Goal: Transaction & Acquisition: Purchase product/service

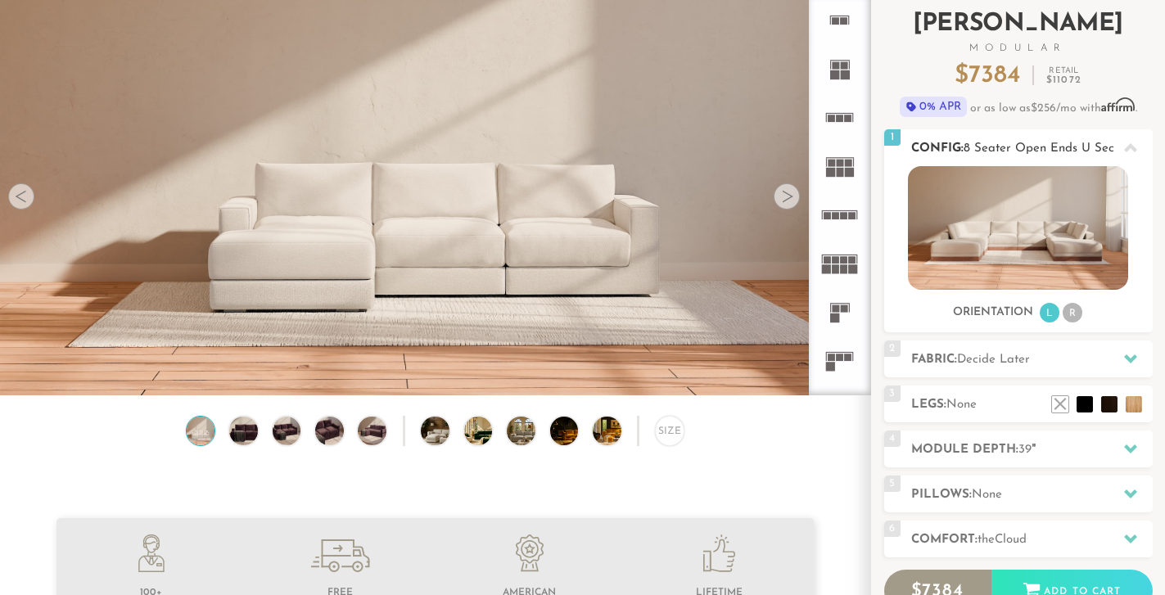
scroll to position [104, 0]
click at [987, 364] on span "Decide Later" at bounding box center [993, 359] width 73 height 12
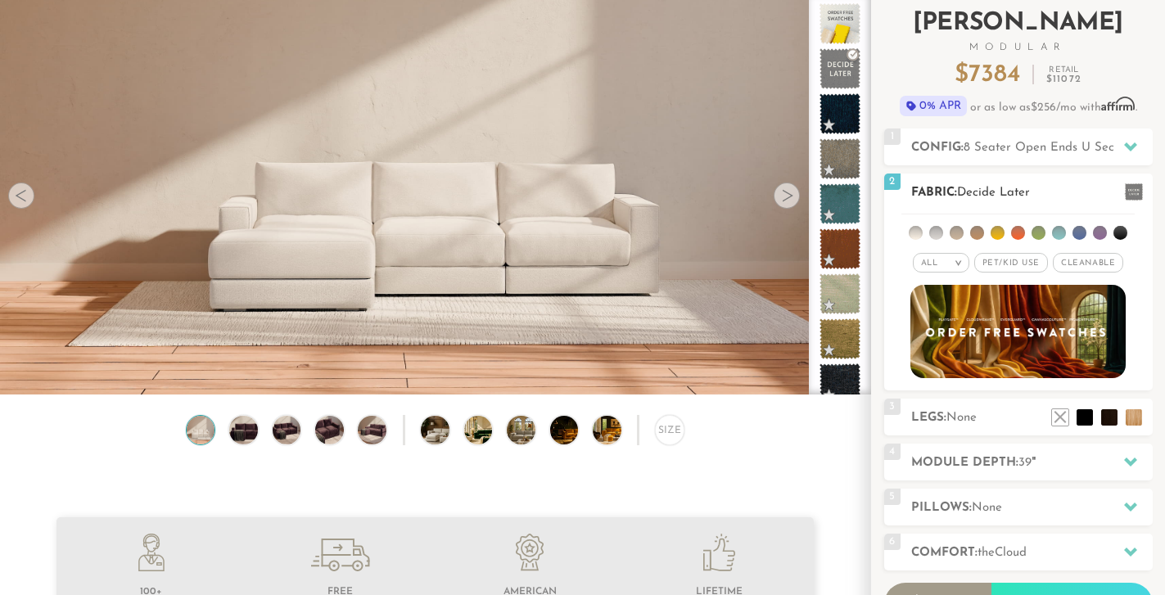
click at [995, 264] on span "Pet/Kid Use x" at bounding box center [1011, 263] width 74 height 20
click at [1071, 259] on span "Cleanable x" at bounding box center [1094, 263] width 70 height 20
click at [937, 235] on li at bounding box center [936, 233] width 14 height 14
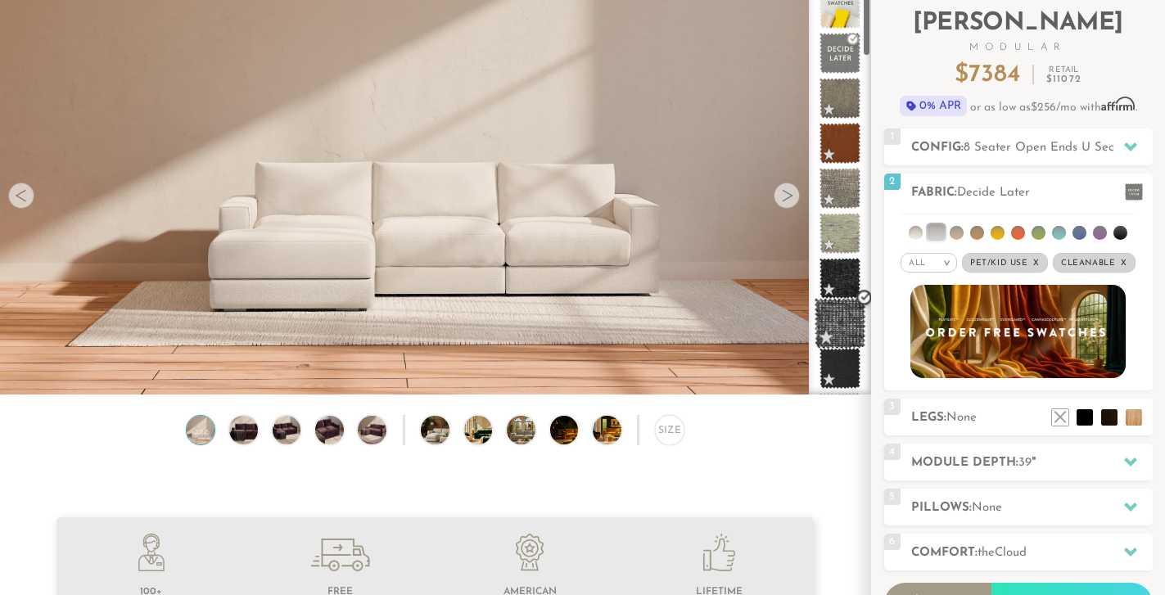
scroll to position [0, 0]
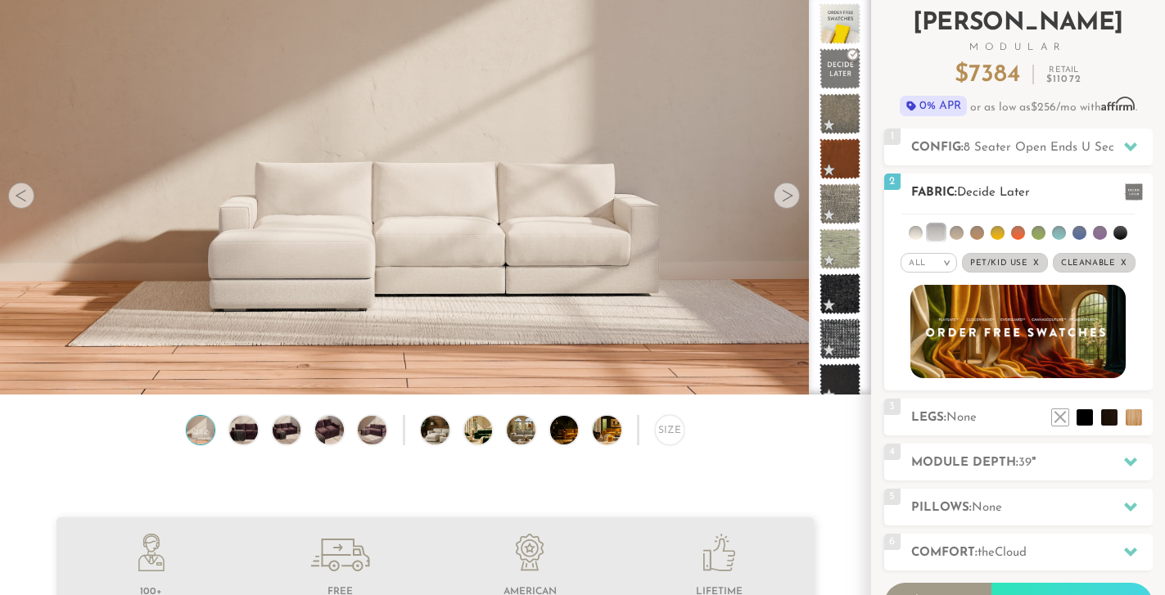
click at [933, 234] on li at bounding box center [936, 232] width 16 height 16
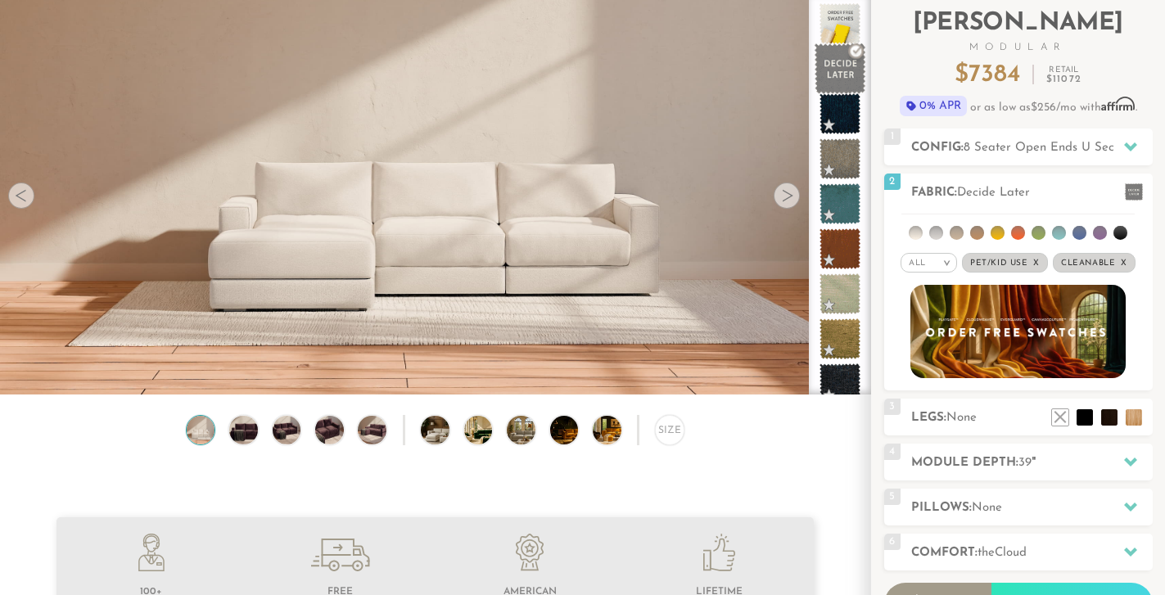
click at [831, 81] on span at bounding box center [841, 69] width 52 height 52
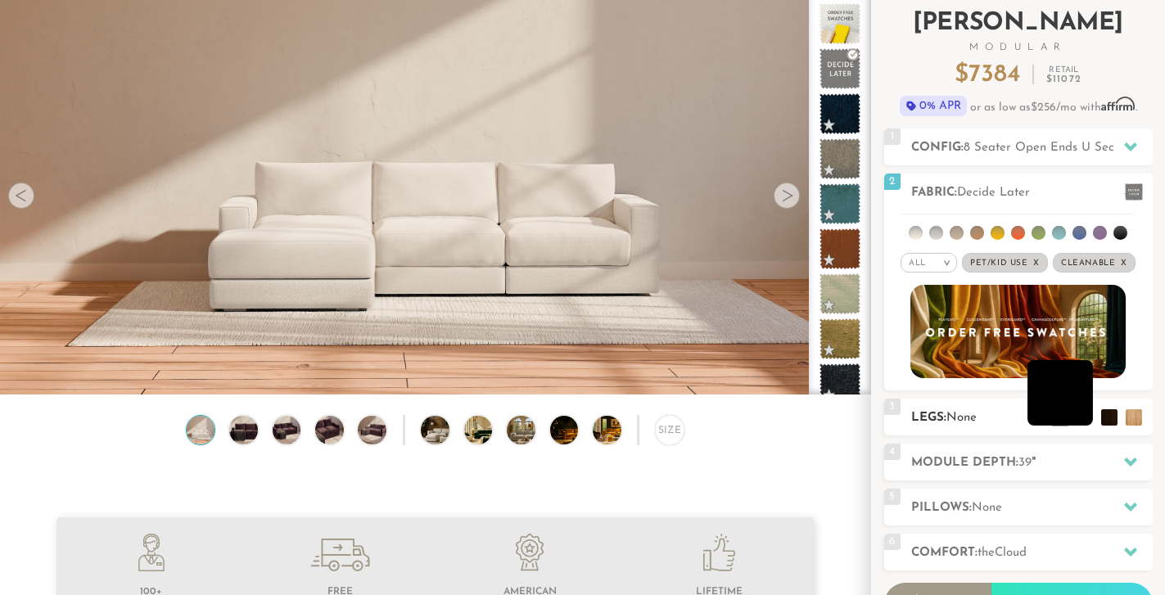
click at [1082, 416] on li at bounding box center [1061, 393] width 66 height 66
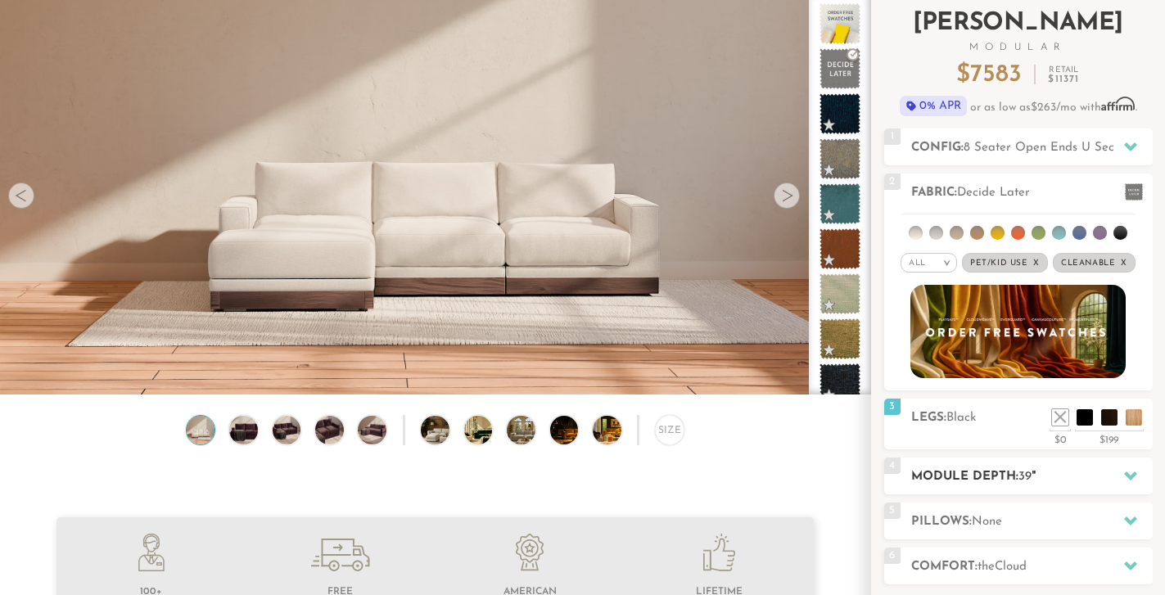
click at [1061, 481] on h2 "Module Depth: 39 "" at bounding box center [1032, 477] width 242 height 19
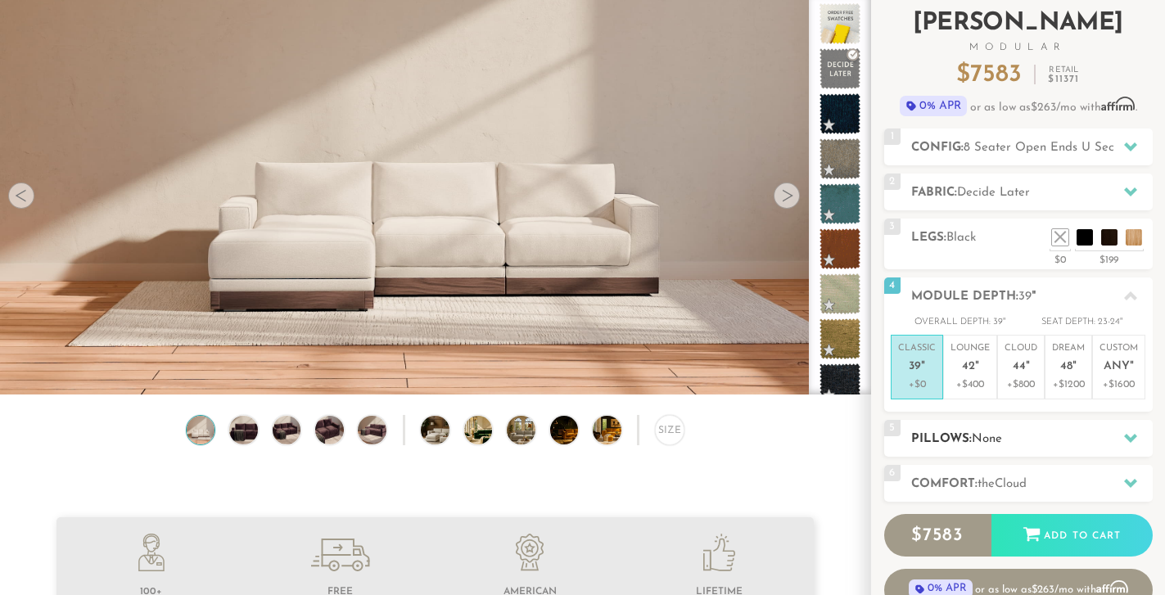
click at [1005, 452] on div "5 Pillows: None" at bounding box center [1018, 438] width 269 height 37
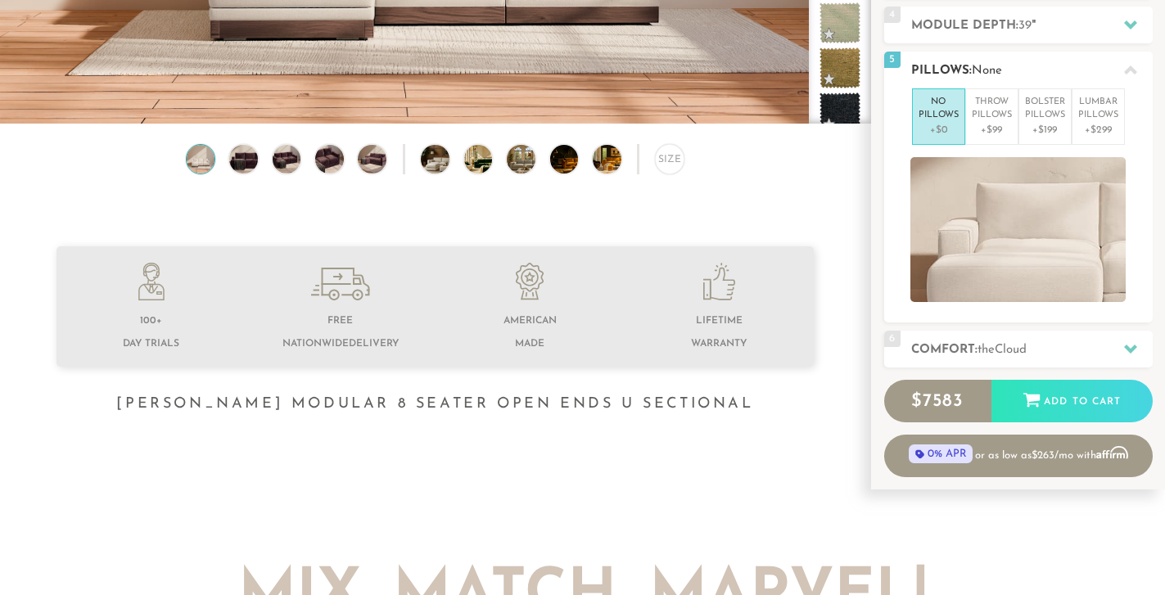
scroll to position [380, 0]
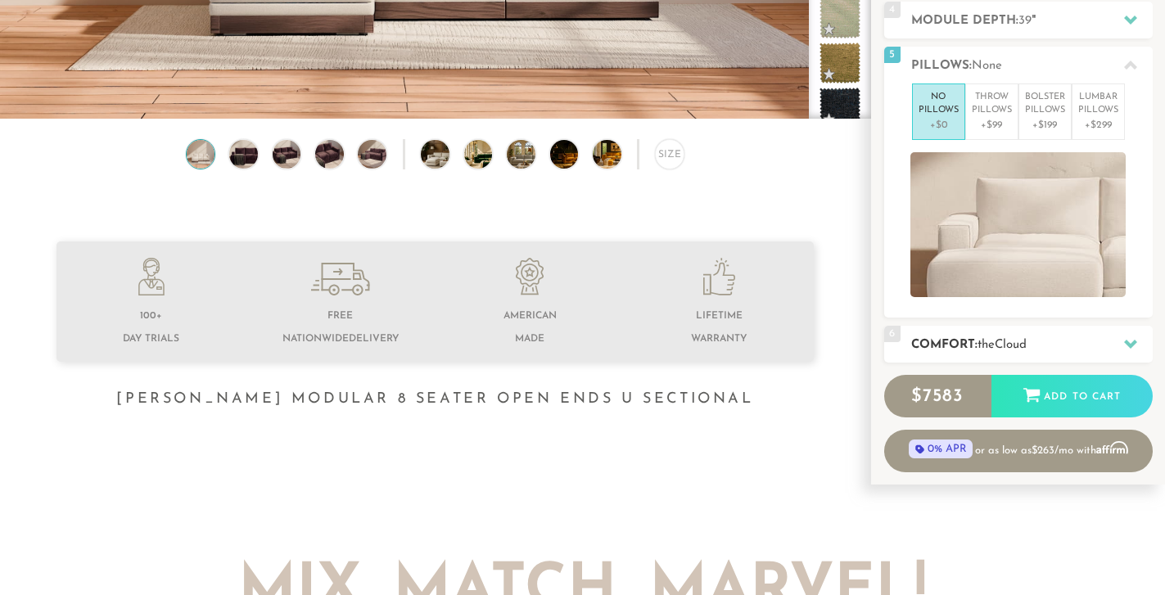
click at [933, 352] on h2 "Comfort: the Cloud" at bounding box center [1032, 345] width 242 height 19
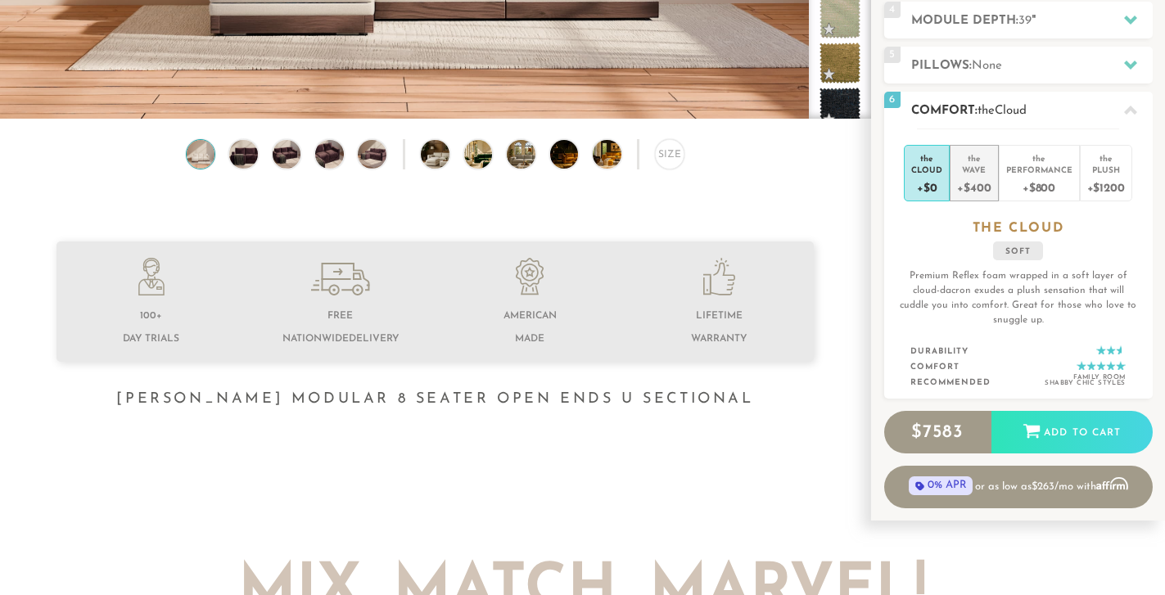
click at [971, 182] on div "+$400" at bounding box center [974, 187] width 34 height 24
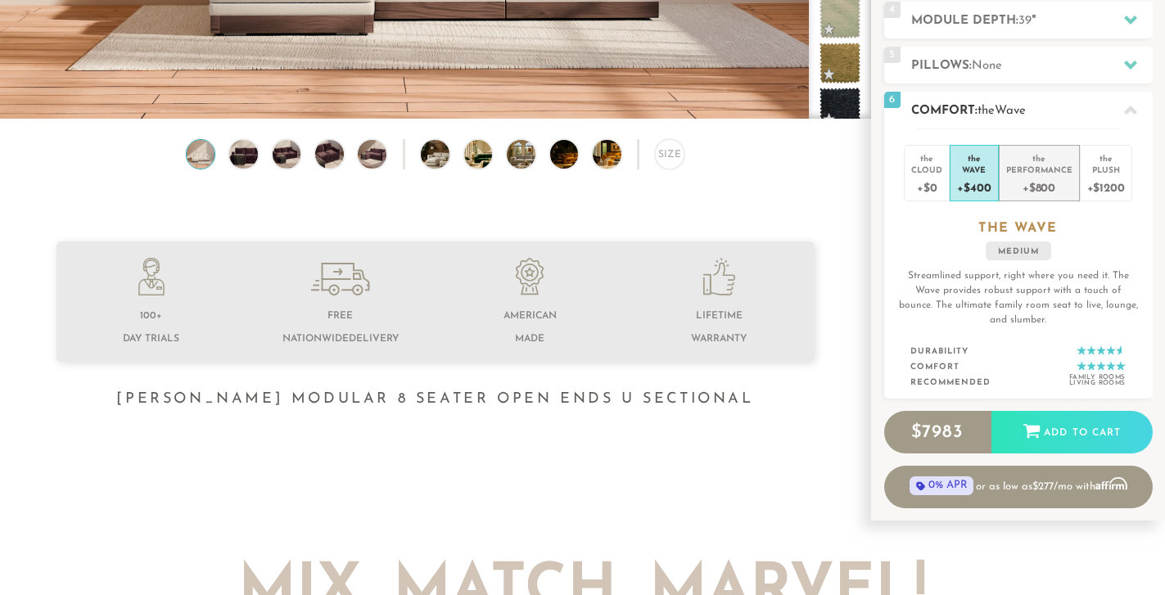
click at [1028, 167] on div "Performance" at bounding box center [1039, 169] width 66 height 11
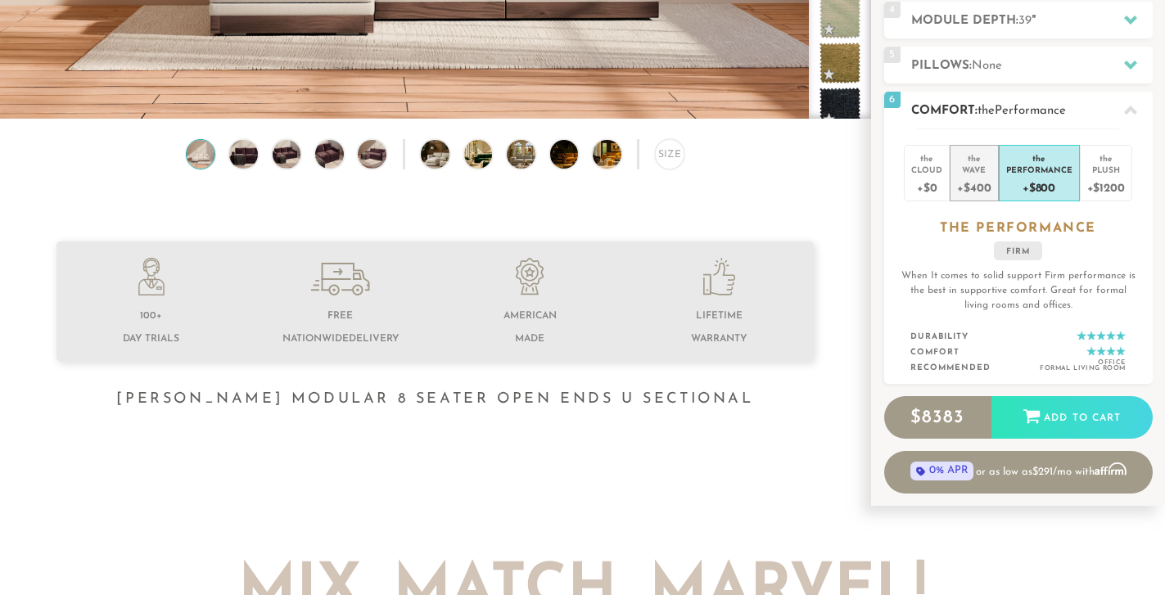
click at [983, 173] on div "Wave" at bounding box center [974, 169] width 34 height 11
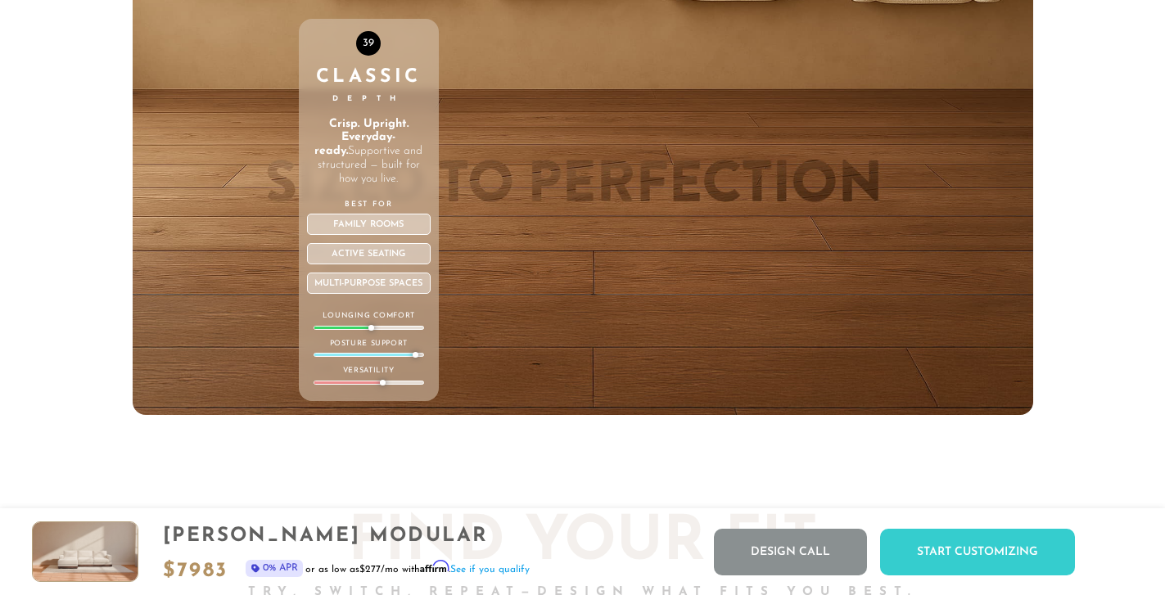
scroll to position [5667, 0]
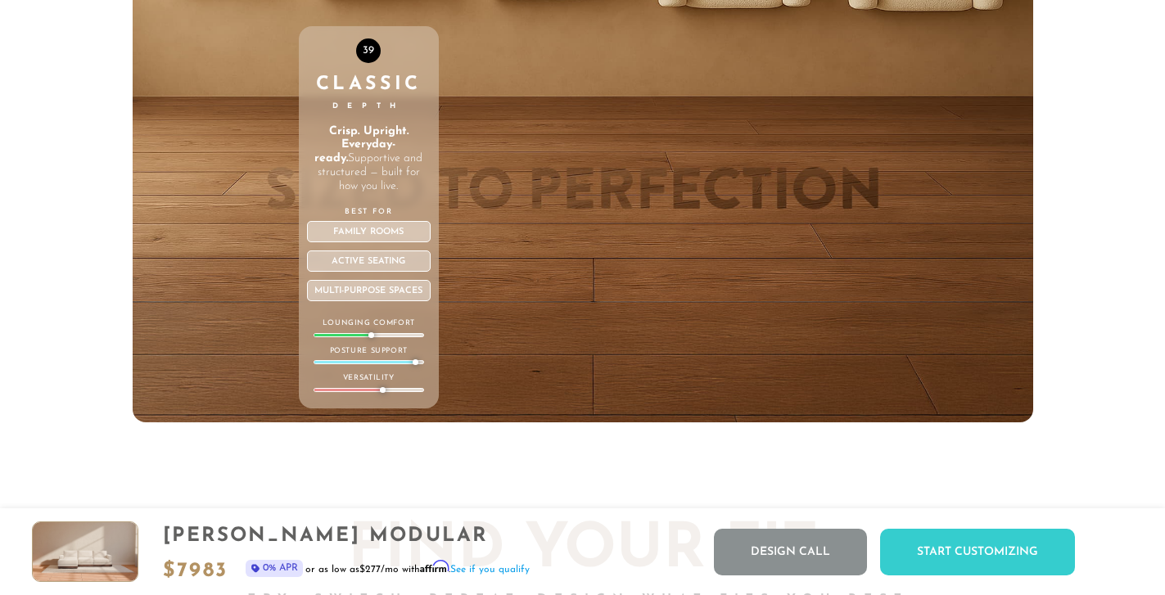
click at [381, 230] on div "Family Rooms" at bounding box center [369, 231] width 124 height 21
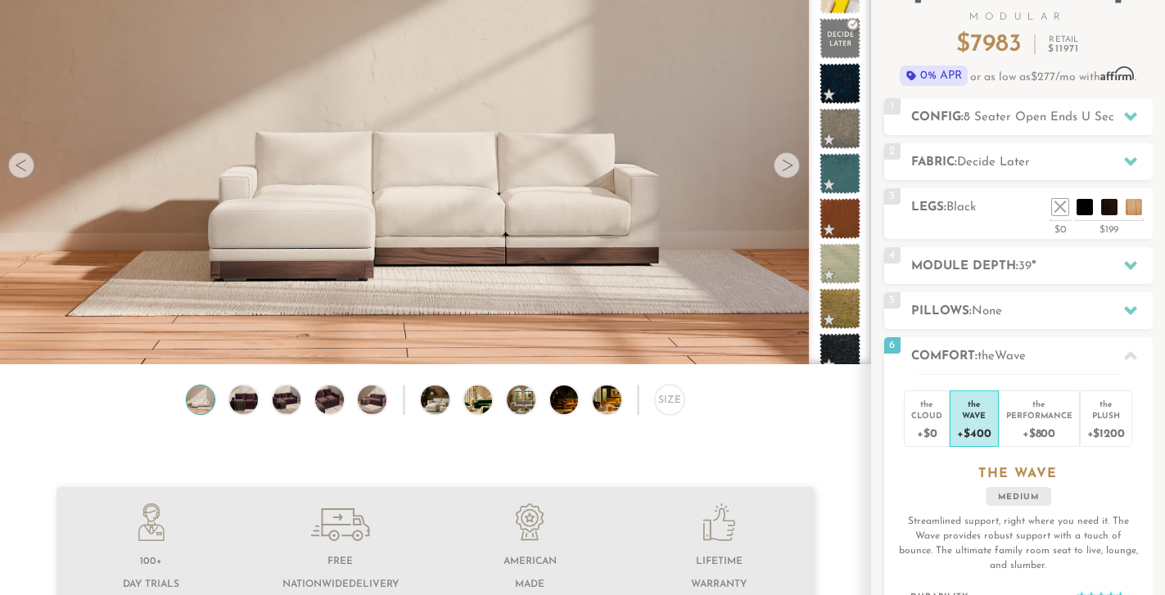
scroll to position [129, 0]
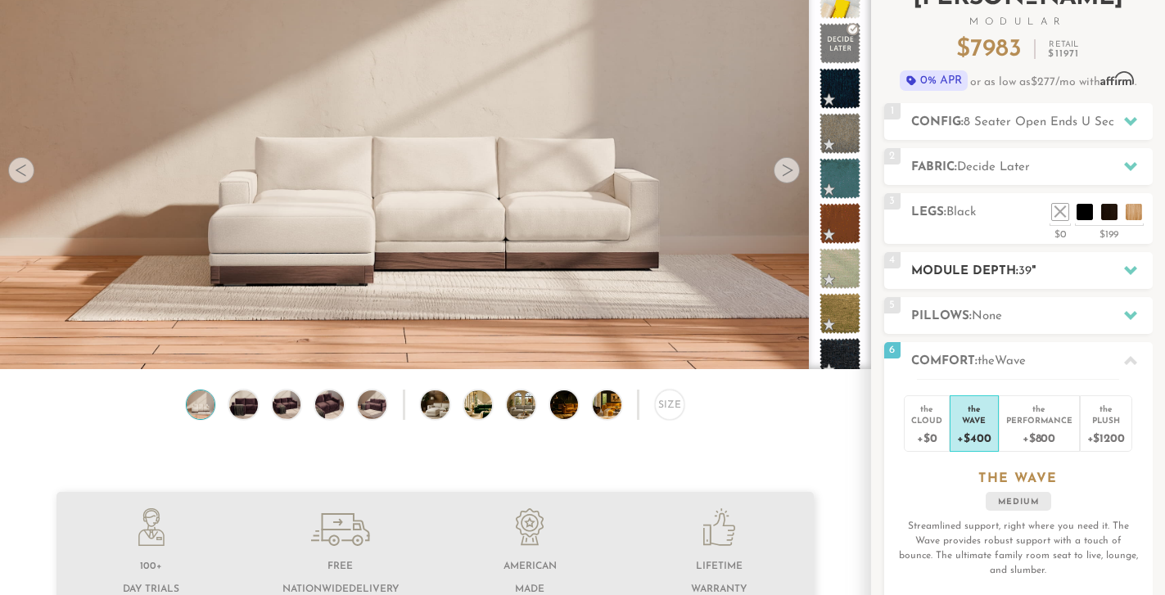
click at [1056, 270] on h2 "Module Depth: 39 "" at bounding box center [1032, 271] width 242 height 19
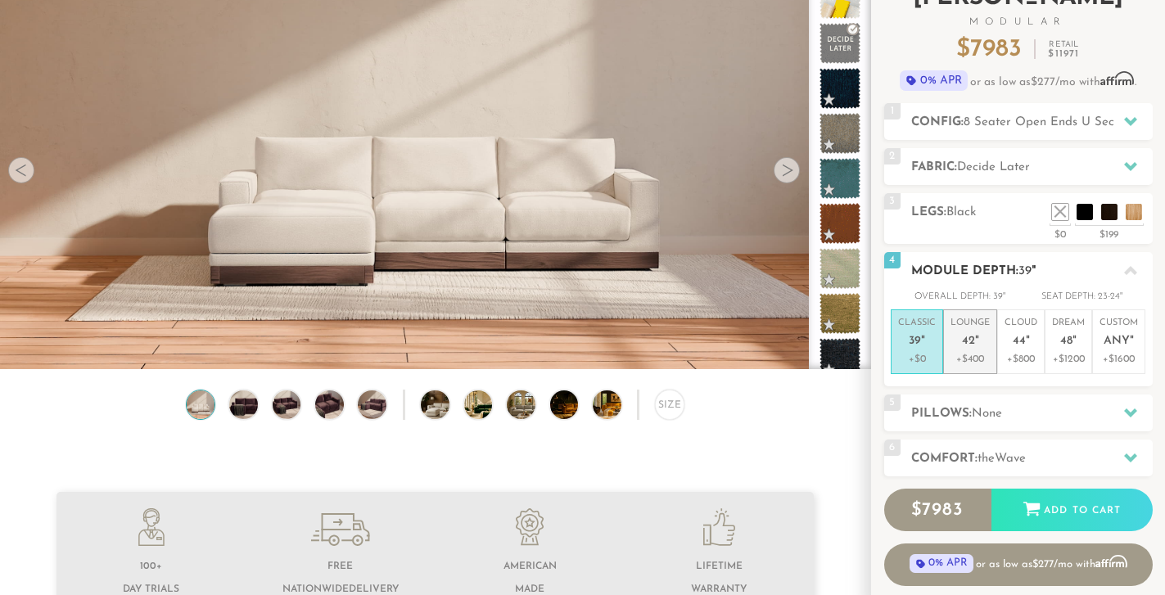
click at [973, 340] on span "42" at bounding box center [968, 342] width 13 height 14
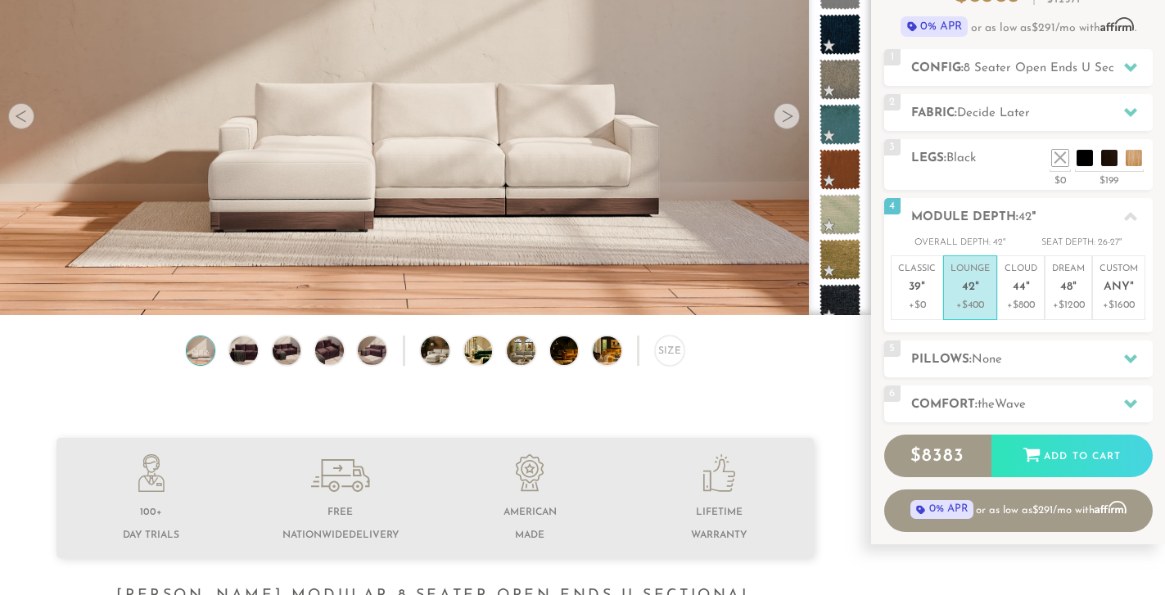
scroll to position [178, 0]
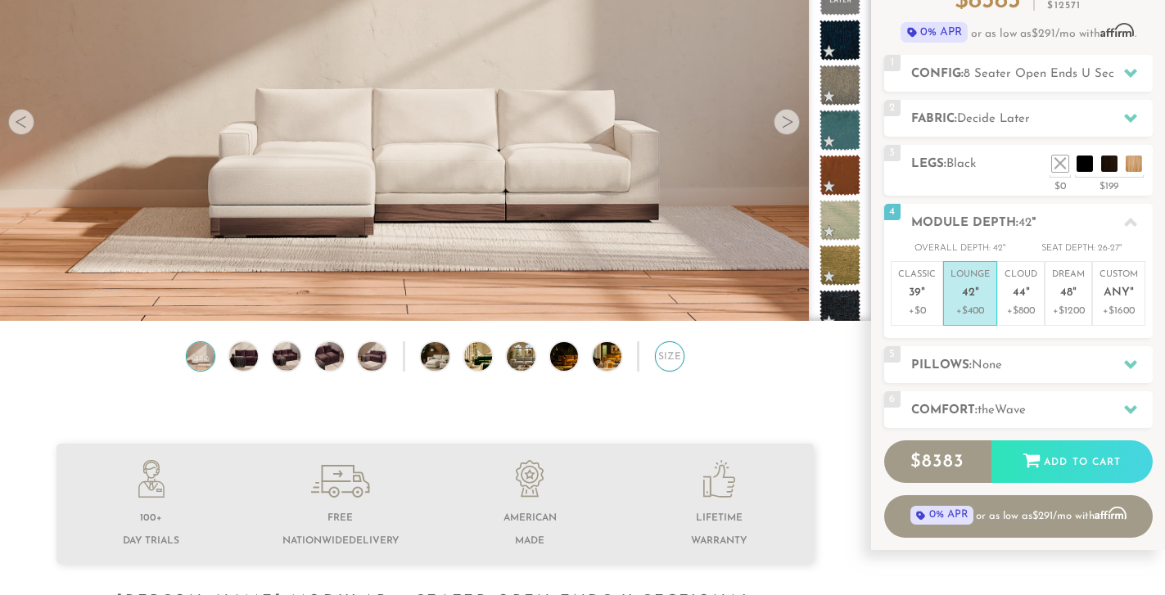
click at [667, 359] on div "Size" at bounding box center [670, 356] width 30 height 30
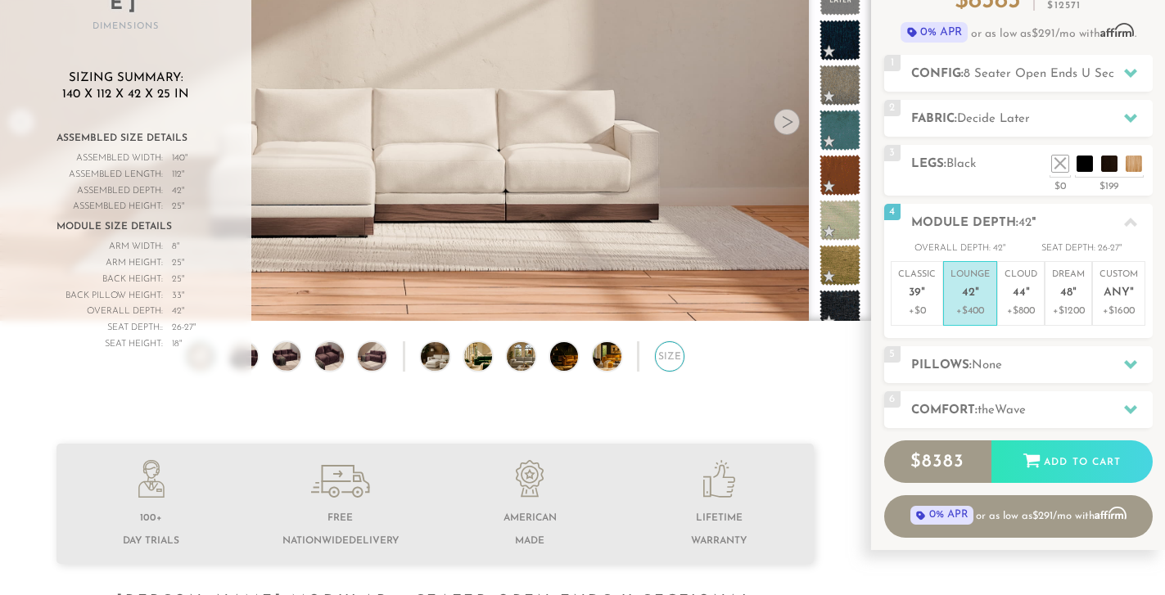
click at [667, 359] on div "Size" at bounding box center [670, 356] width 30 height 30
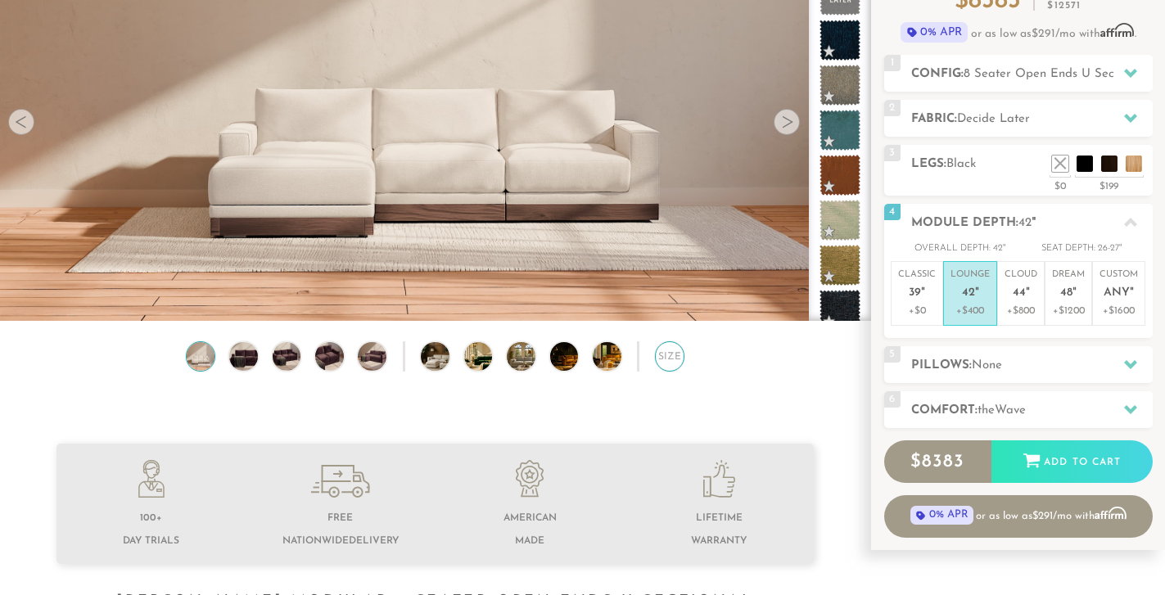
click at [672, 364] on div "Size" at bounding box center [670, 356] width 30 height 30
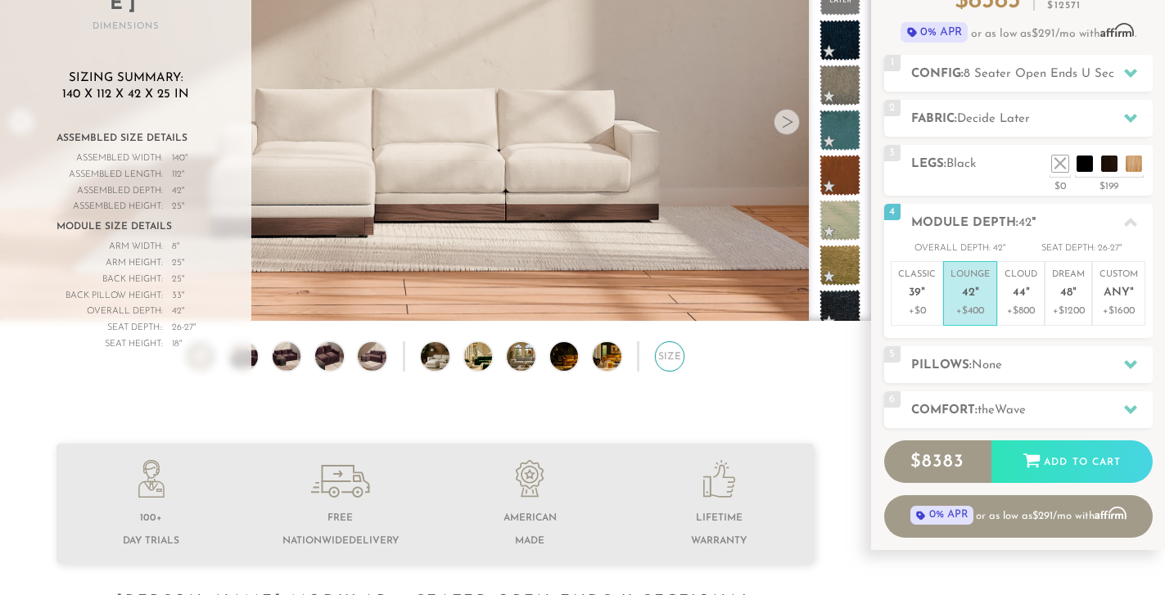
click at [672, 364] on div "Size" at bounding box center [670, 356] width 30 height 30
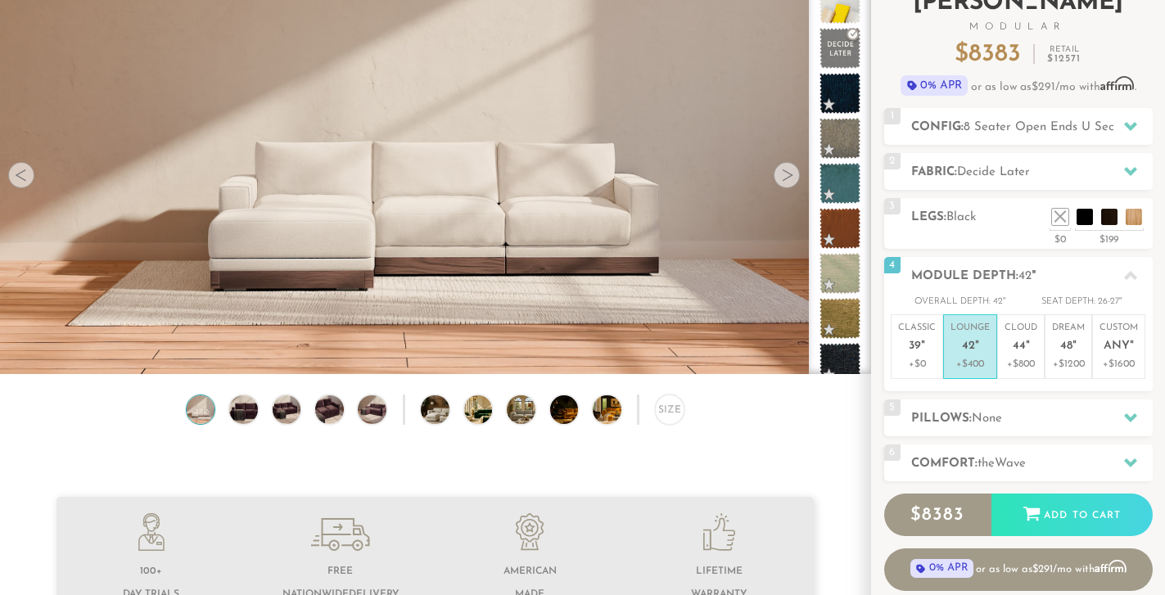
scroll to position [0, 0]
